Goal: Information Seeking & Learning: Learn about a topic

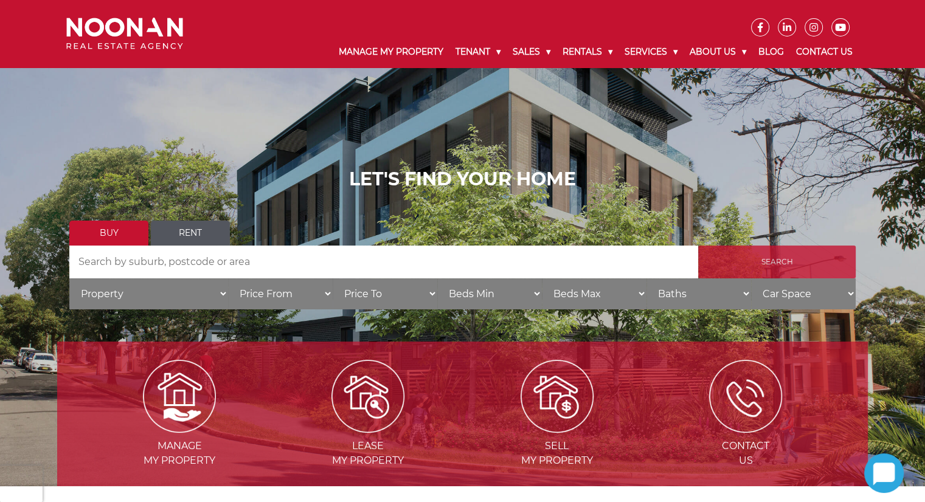
click at [720, 256] on input "Search" at bounding box center [777, 262] width 158 height 33
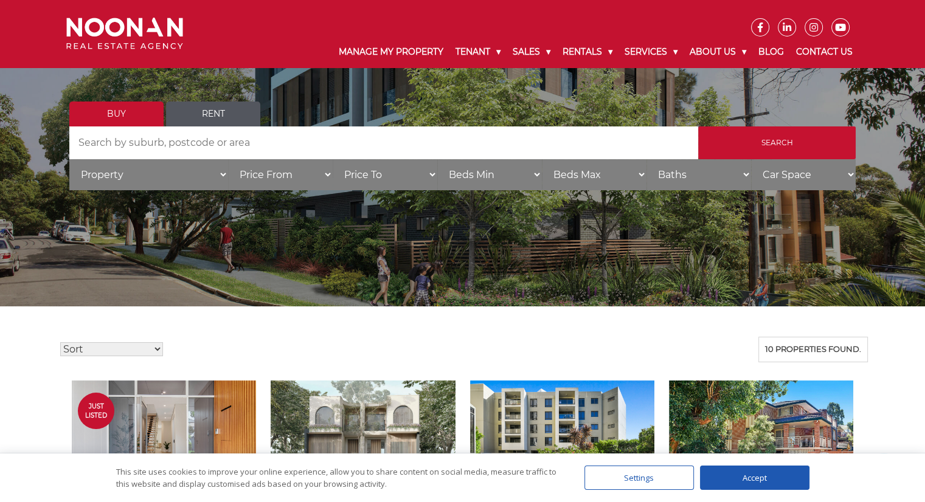
scroll to position [49, 0]
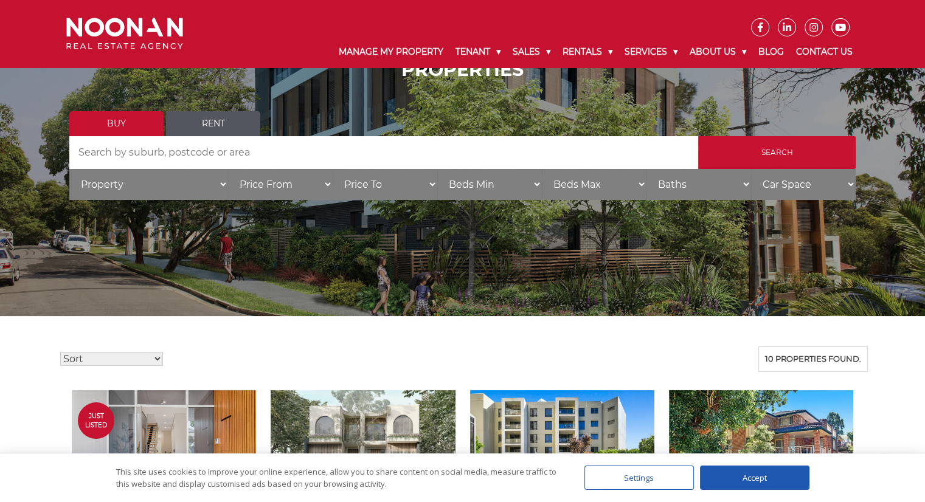
click at [121, 120] on link "Buy" at bounding box center [116, 123] width 94 height 25
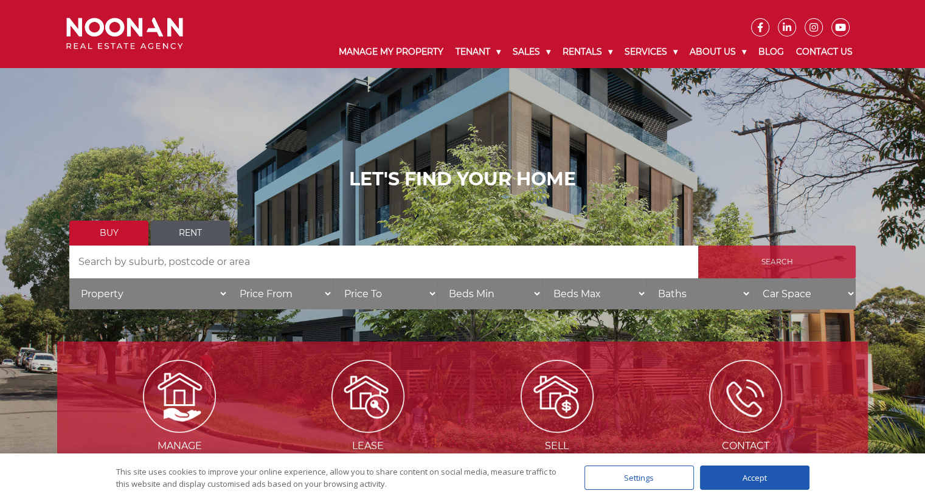
click at [746, 269] on input "Search" at bounding box center [777, 262] width 158 height 33
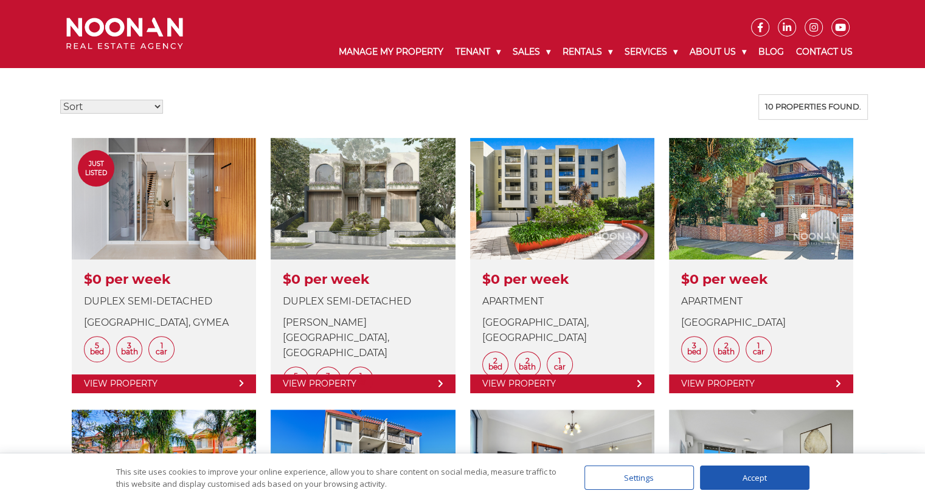
scroll to position [299, 0]
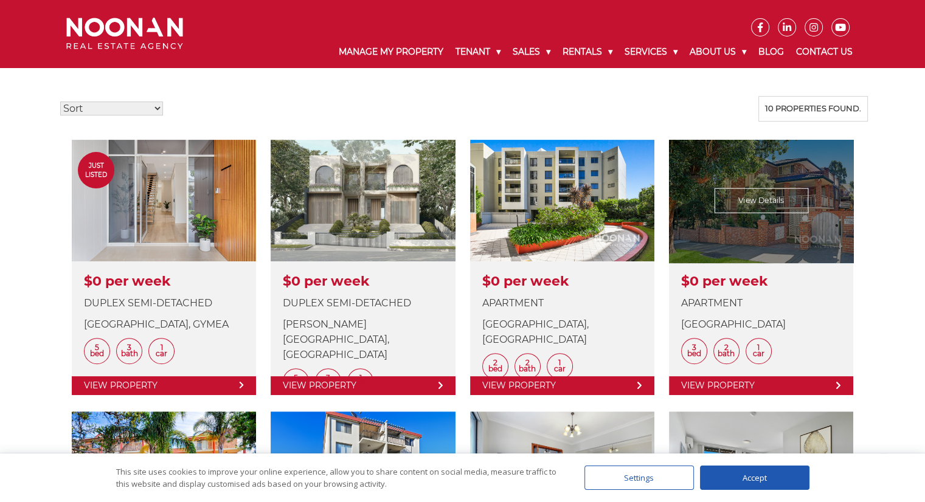
click at [754, 280] on link at bounding box center [761, 268] width 184 height 256
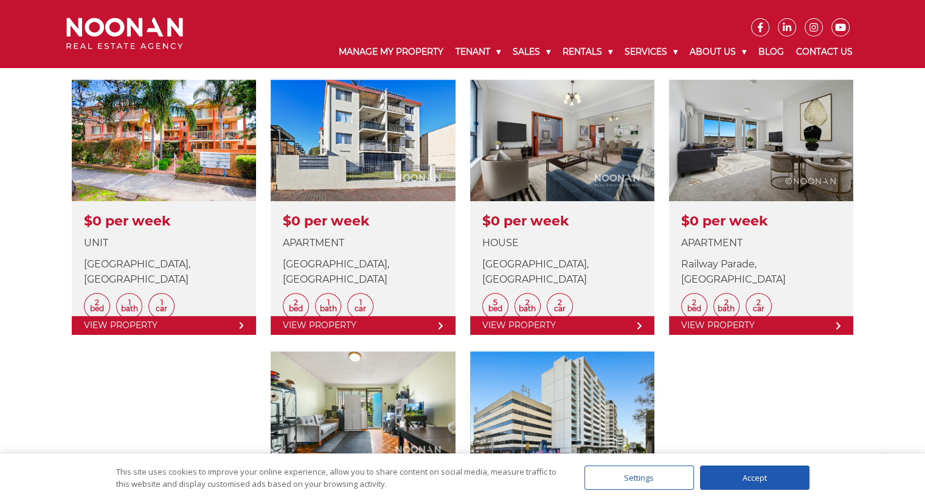
scroll to position [633, 0]
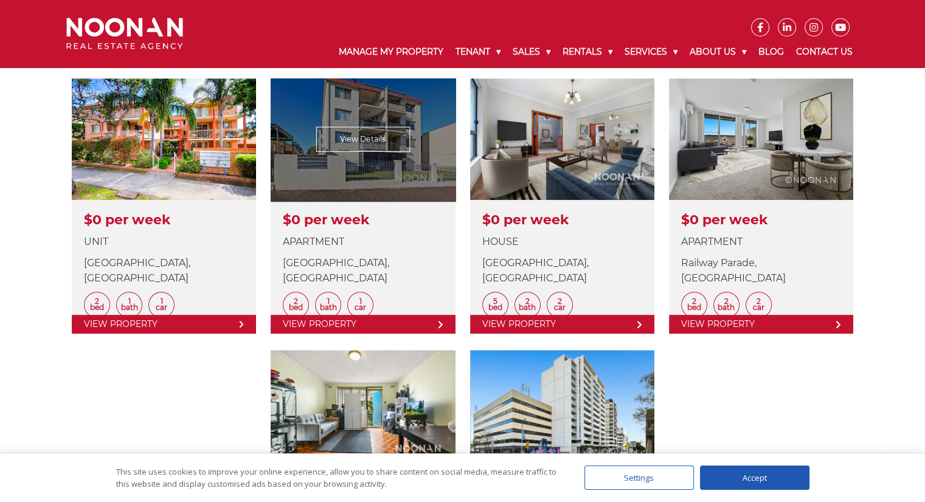
click at [286, 230] on link at bounding box center [363, 206] width 184 height 256
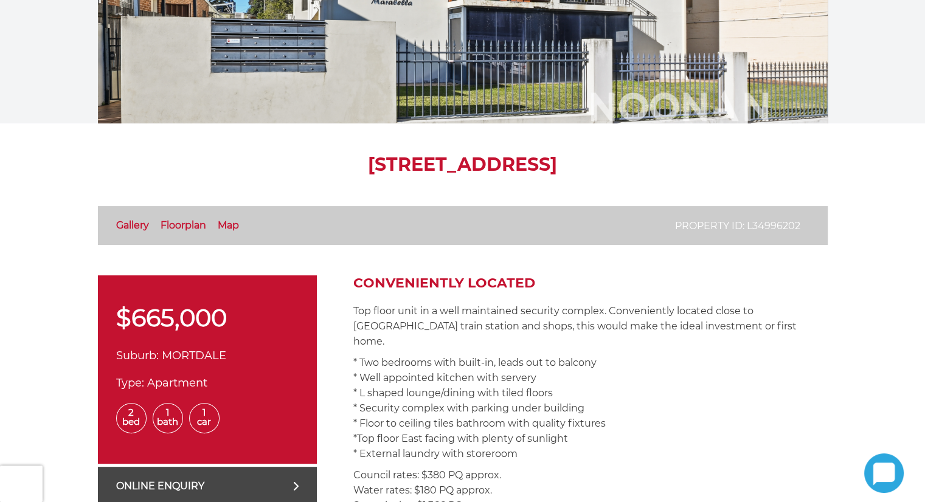
scroll to position [355, 0]
